Goal: Information Seeking & Learning: Learn about a topic

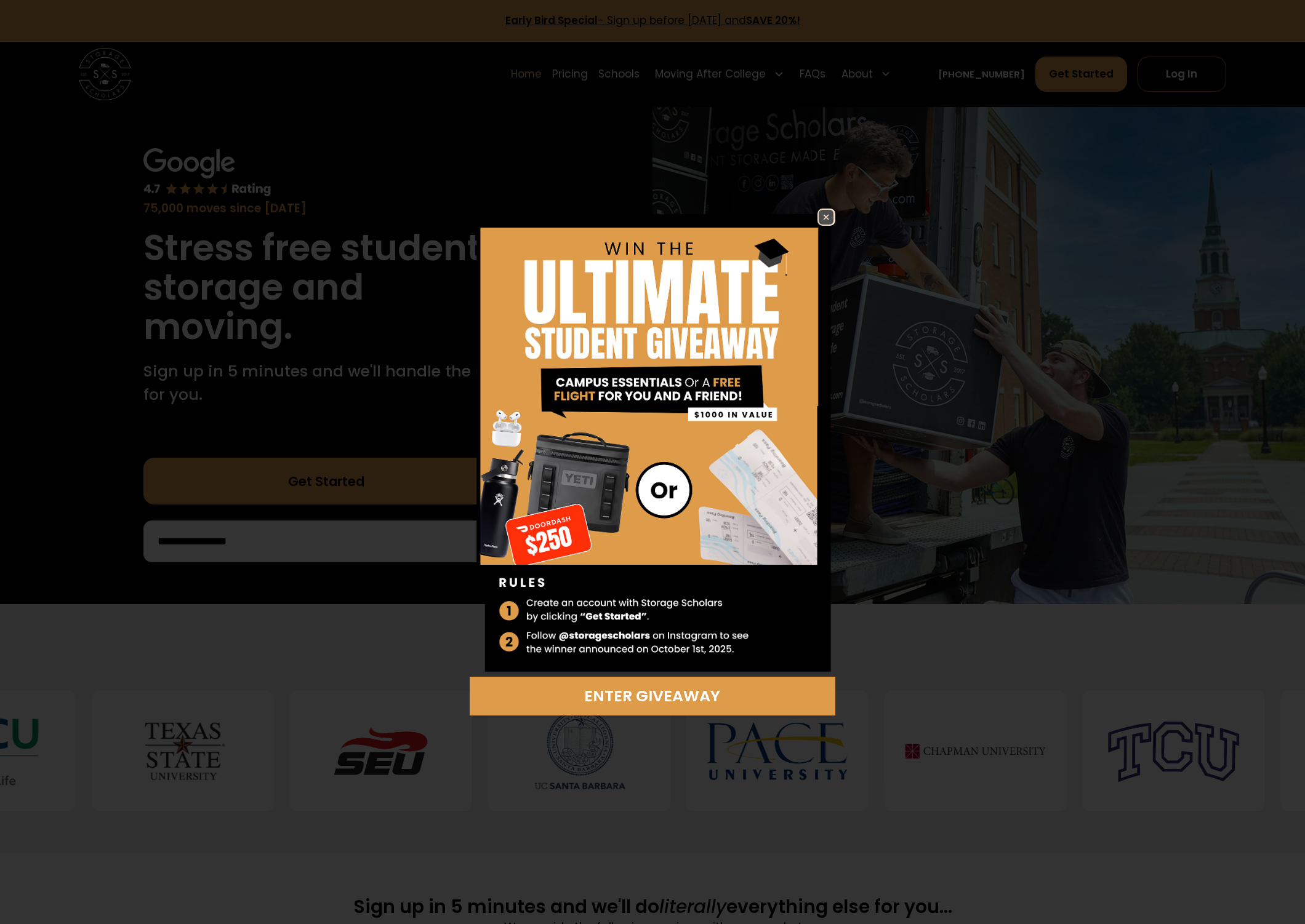
click at [828, 218] on img at bounding box center [826, 217] width 15 height 15
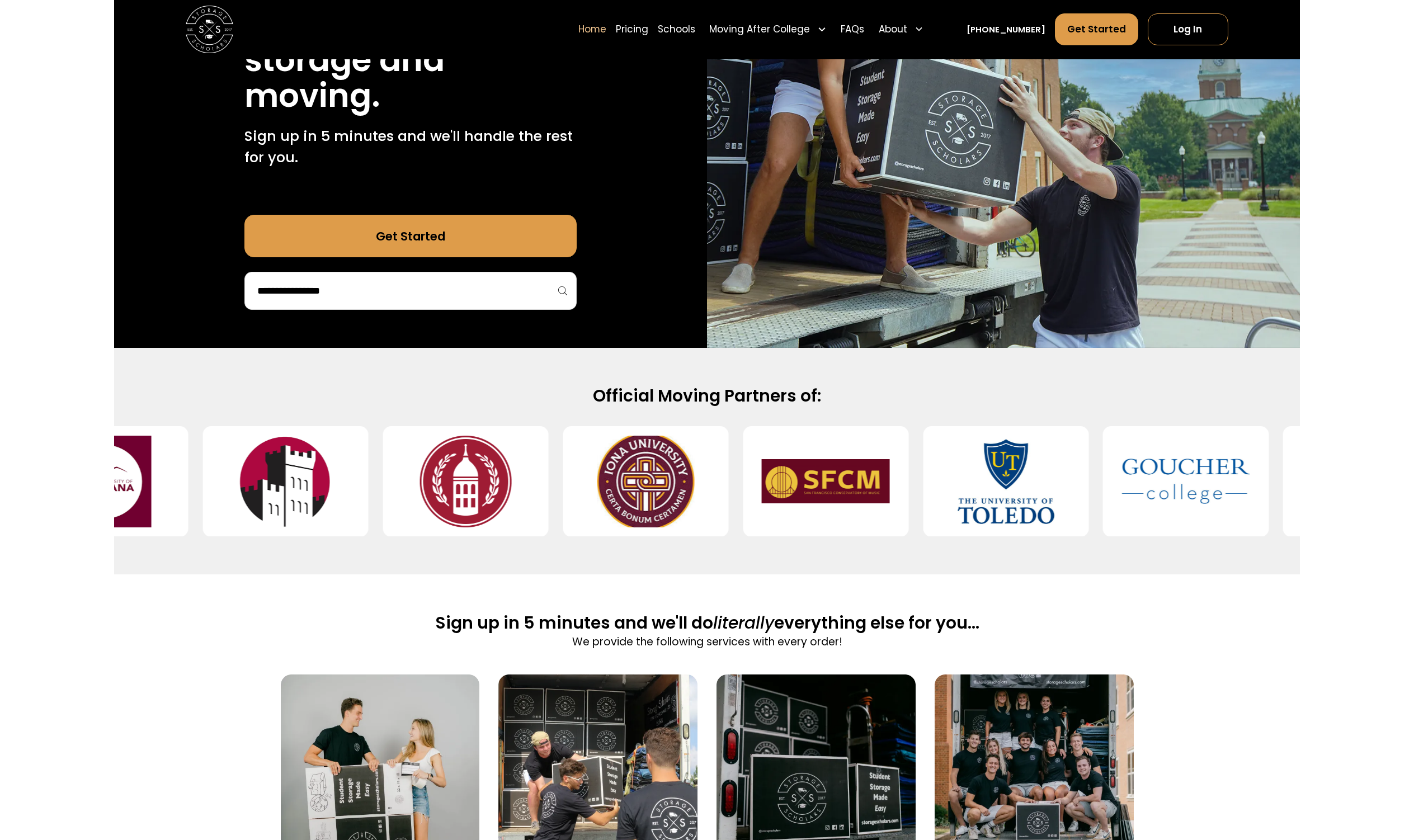
scroll to position [115, 0]
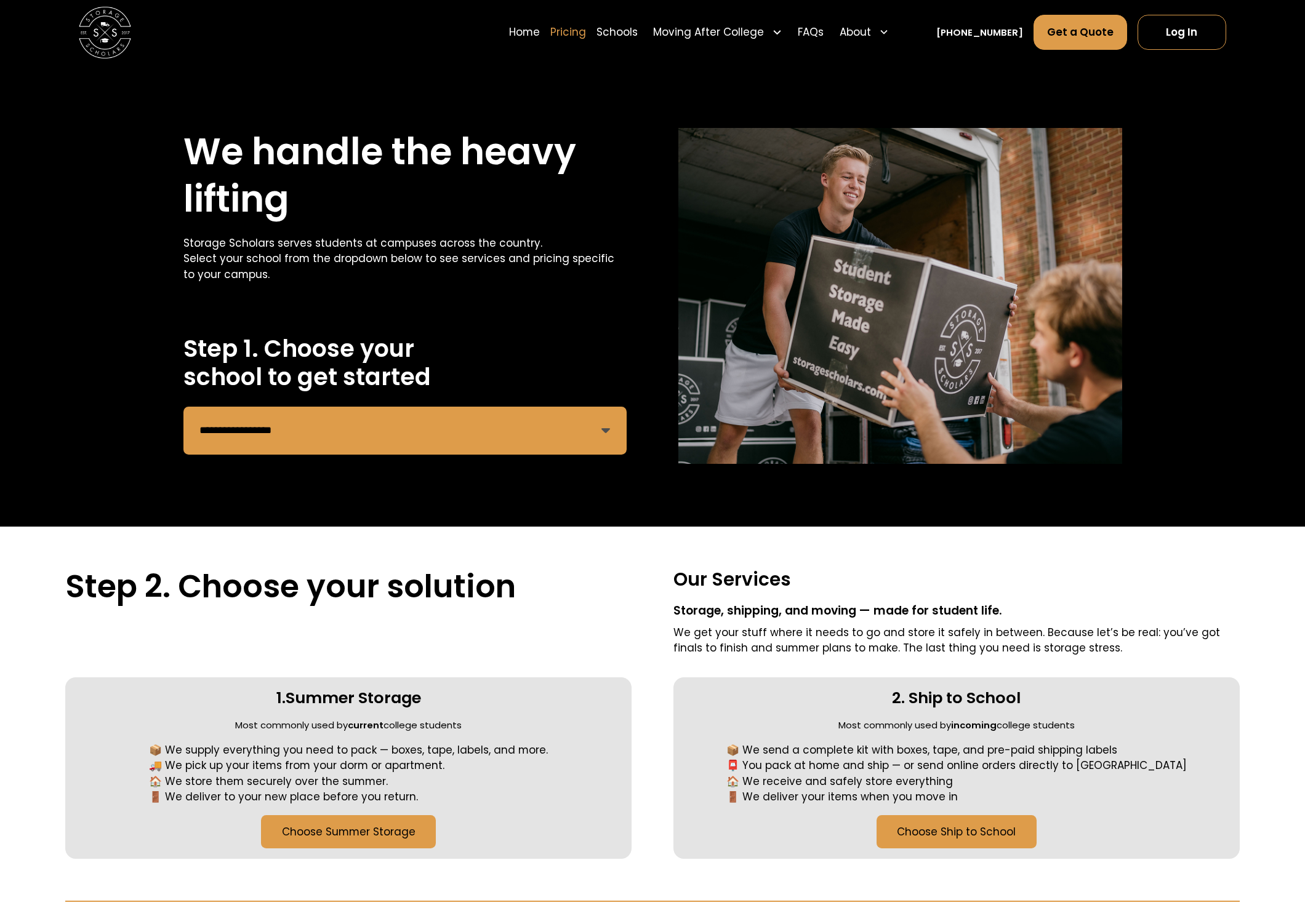
click at [586, 35] on link "Pricing" at bounding box center [568, 32] width 35 height 36
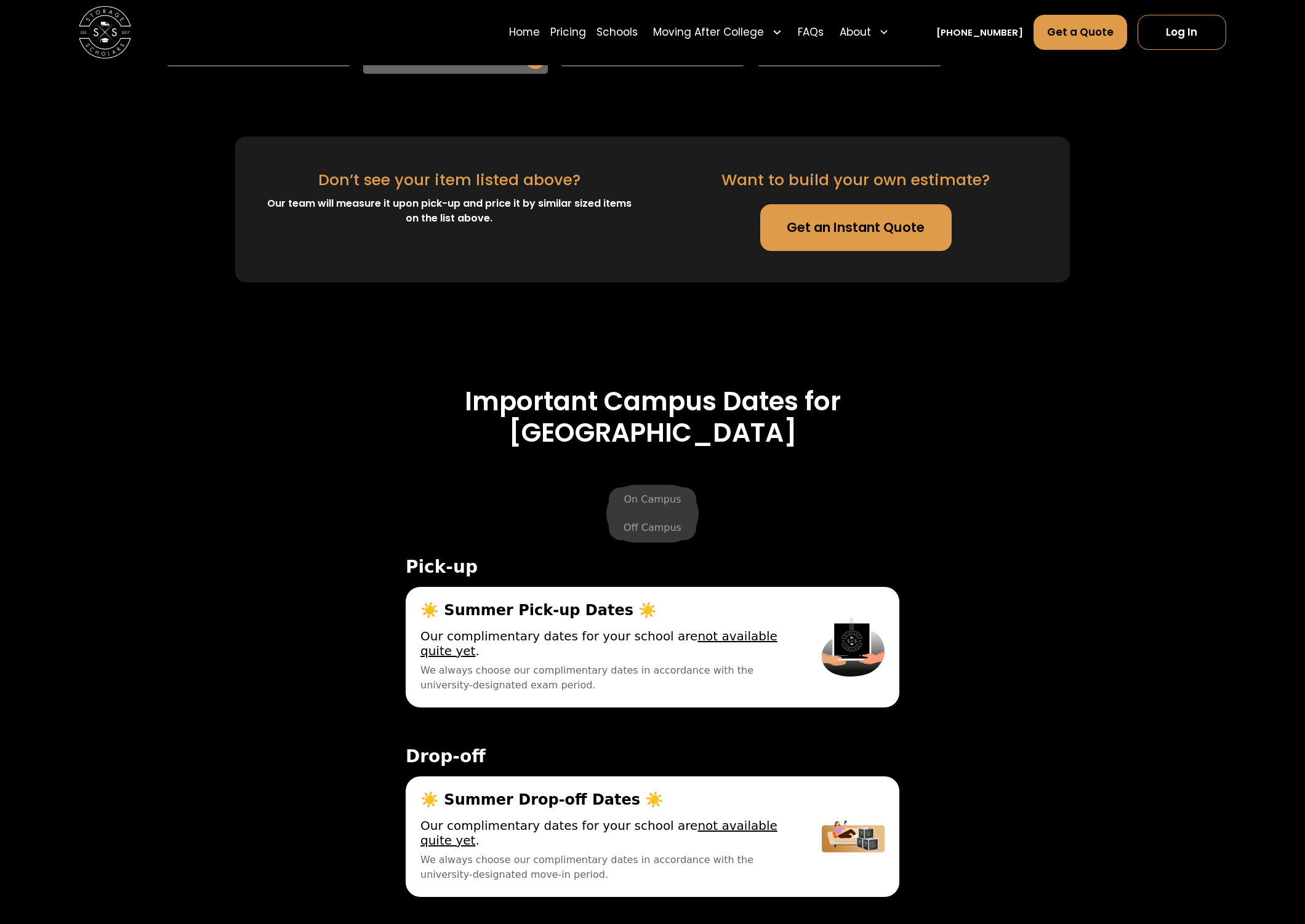
scroll to position [4222, 0]
